Goal: Task Accomplishment & Management: Manage account settings

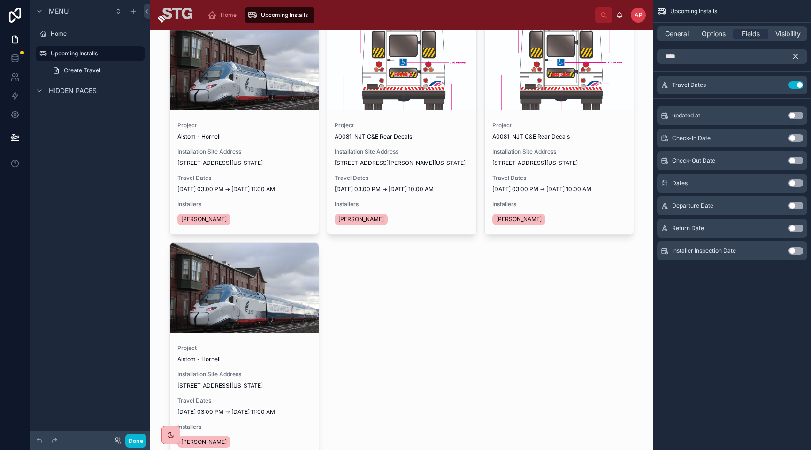
scroll to position [42, 0]
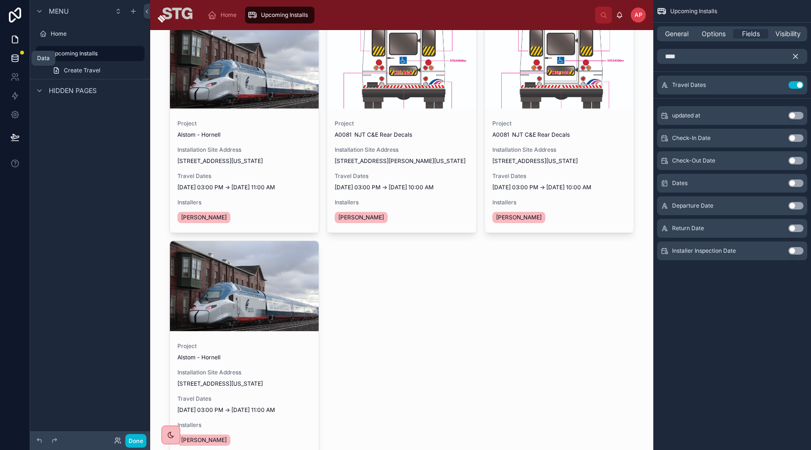
click at [15, 54] on icon at bounding box center [14, 58] width 9 height 9
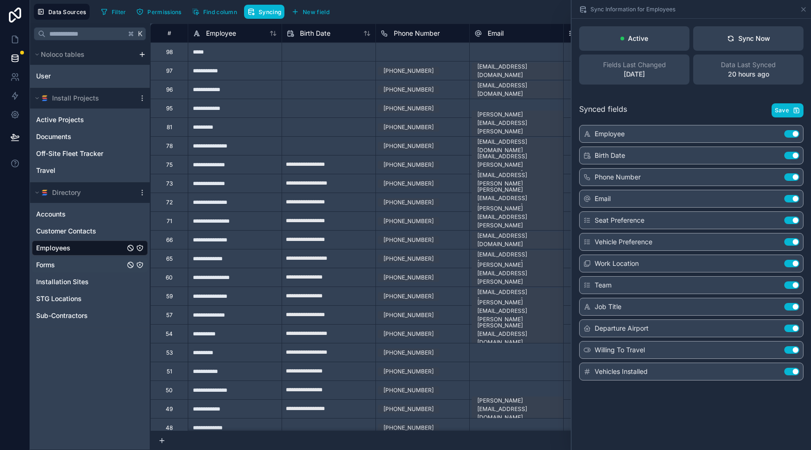
click at [54, 266] on span "Forms" at bounding box center [45, 264] width 19 height 9
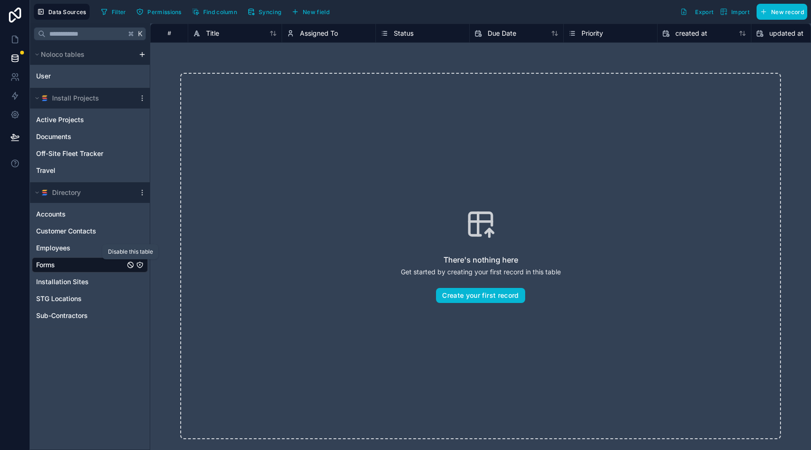
click at [128, 265] on icon "Forms" at bounding box center [131, 265] width 8 height 8
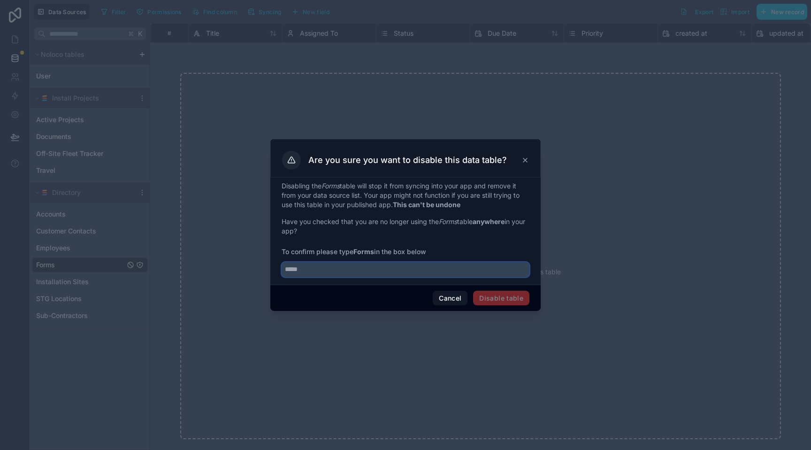
click at [378, 274] on input "text" at bounding box center [406, 269] width 248 height 15
type input "*****"
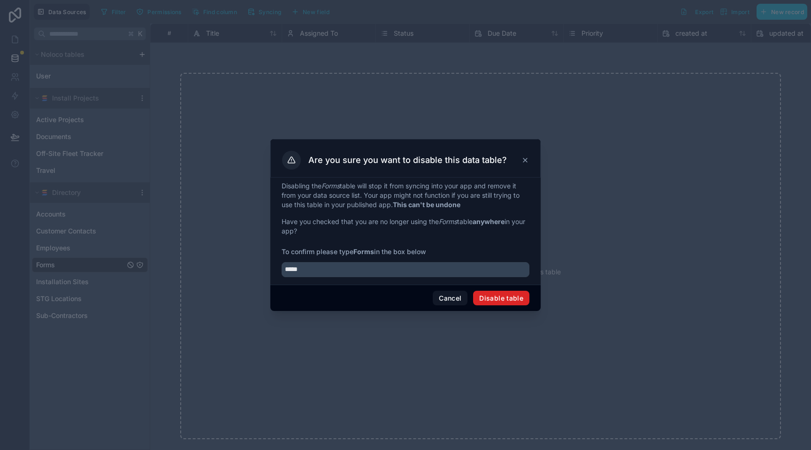
click at [516, 301] on button "Disable table" at bounding box center [501, 298] width 56 height 15
